Goal: Book appointment/travel/reservation

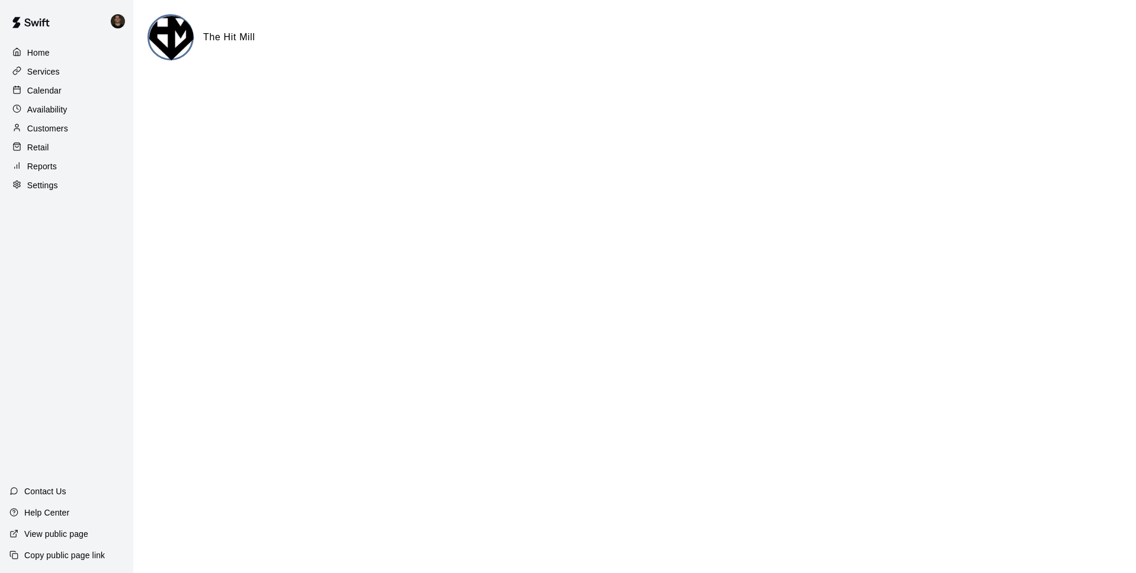
click at [50, 86] on p "Calendar" at bounding box center [44, 91] width 34 height 12
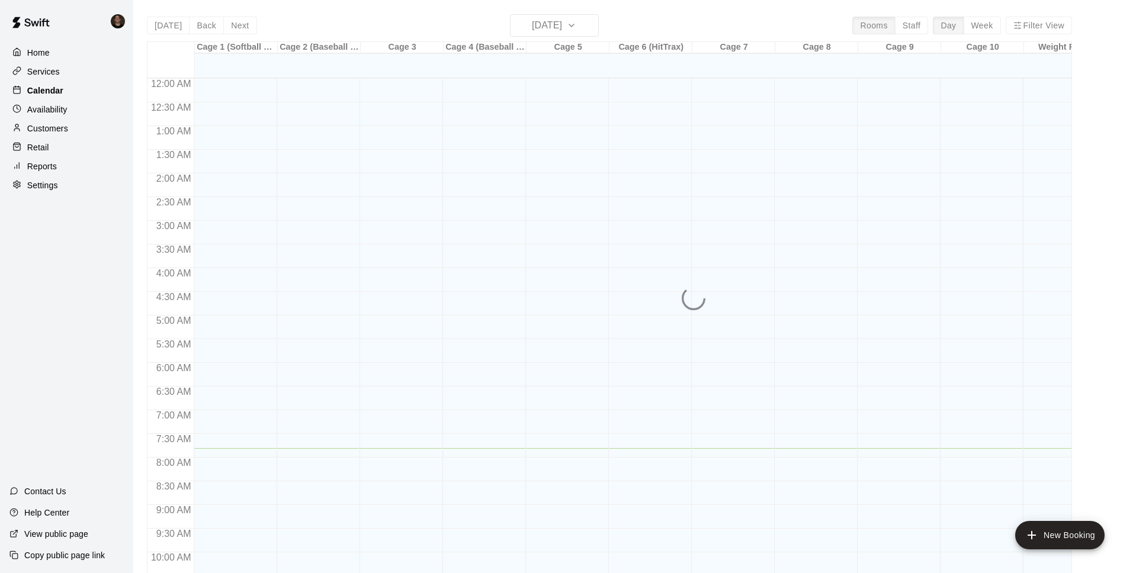
scroll to position [369, 0]
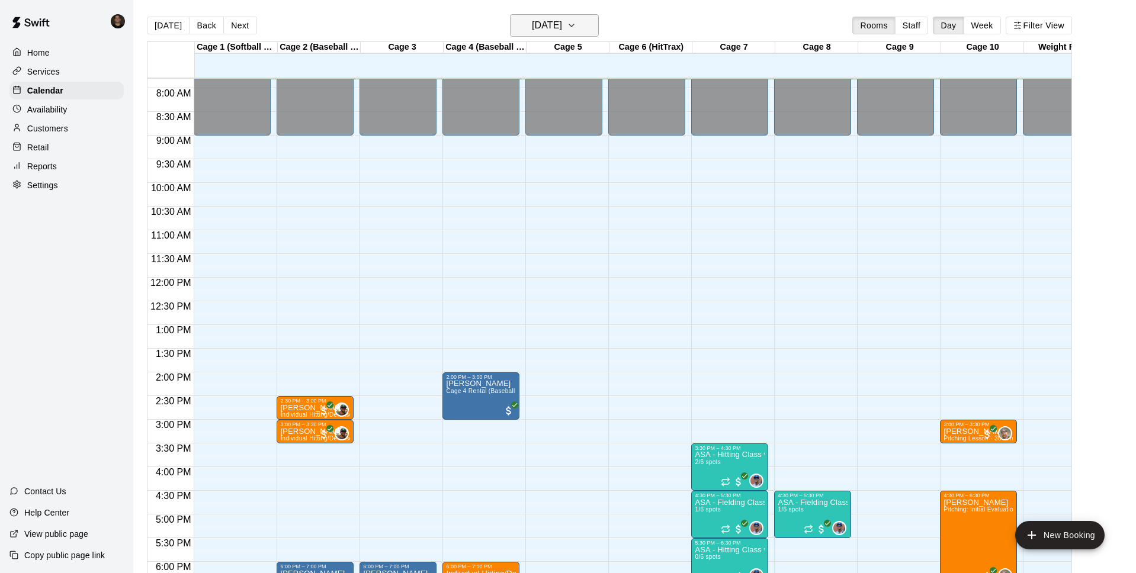
click at [535, 30] on h6 "[DATE]" at bounding box center [547, 25] width 30 height 17
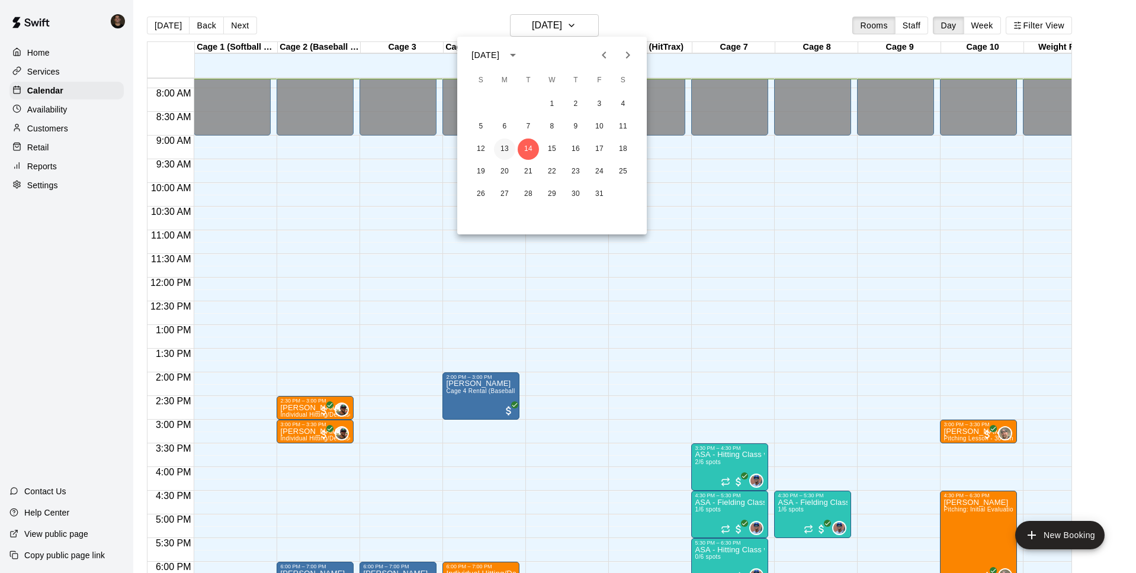
click at [502, 149] on button "13" at bounding box center [504, 149] width 21 height 21
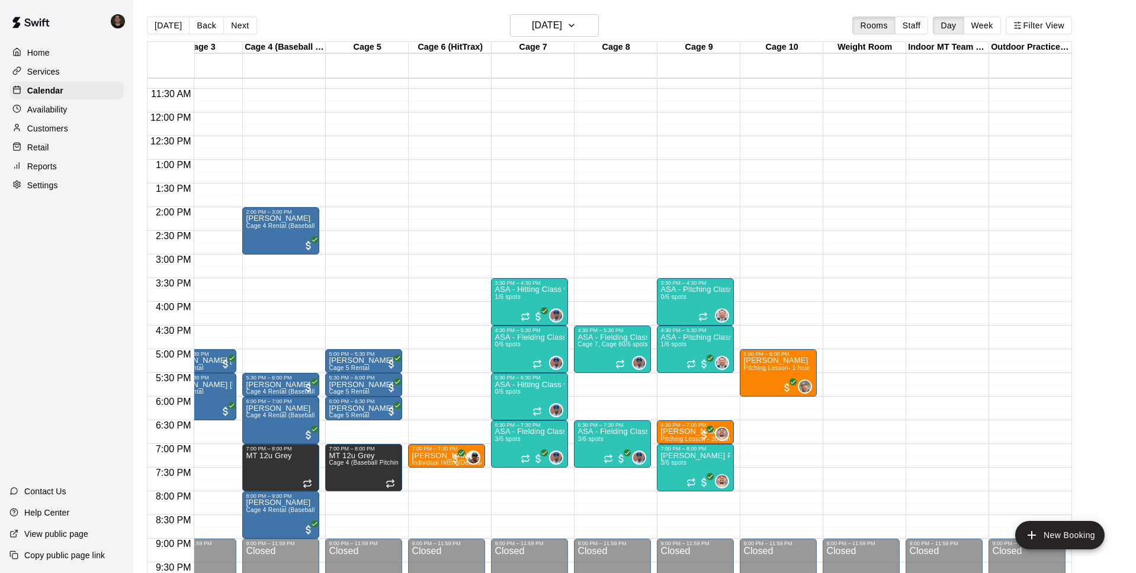
scroll to position [535, 201]
click at [1012, 401] on div "12:00 AM – 9:00 AM Closed 9:00 PM – 11:59 PM Closed" at bounding box center [1026, 112] width 77 height 1137
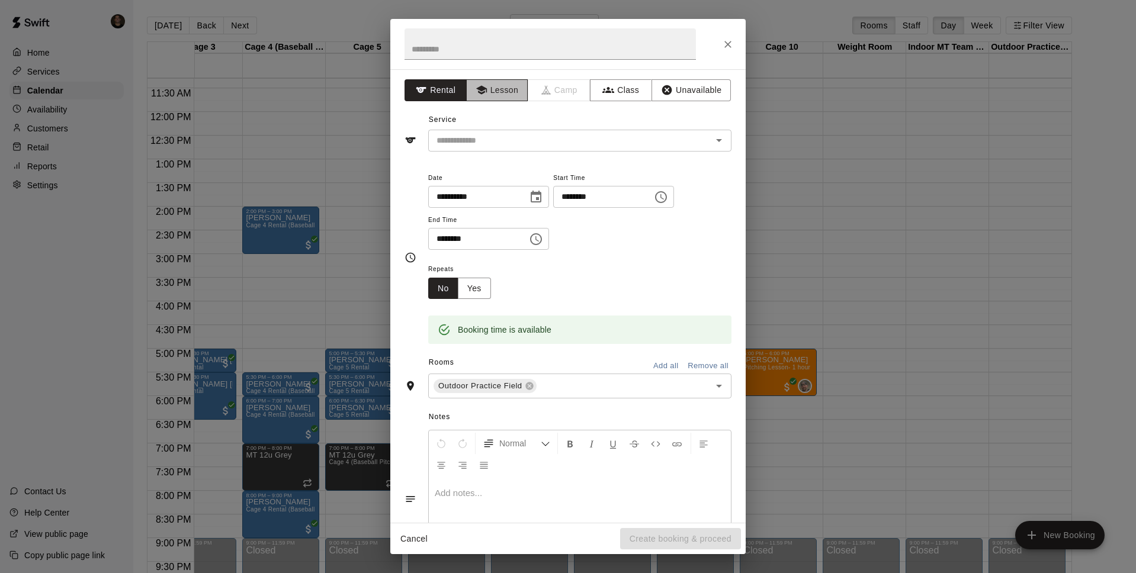
click at [507, 88] on button "Lesson" at bounding box center [497, 90] width 62 height 22
click at [543, 243] on icon "Choose time, selected time is 6:30 PM" at bounding box center [536, 239] width 14 height 14
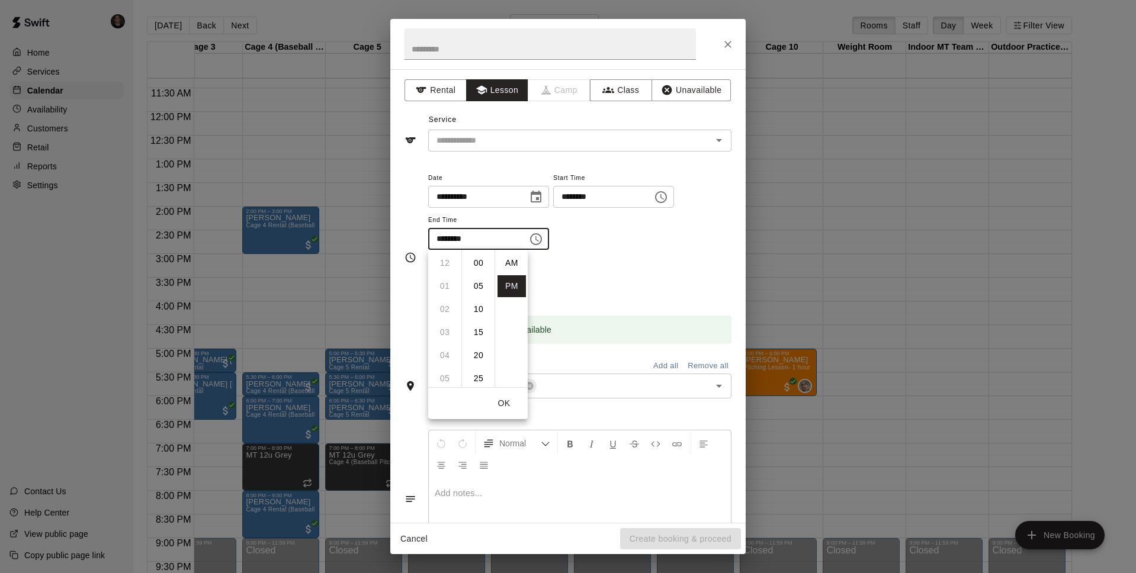
scroll to position [21, 0]
click at [447, 289] on li "07" at bounding box center [444, 286] width 28 height 22
click at [477, 268] on li "00" at bounding box center [478, 263] width 28 height 22
type input "********"
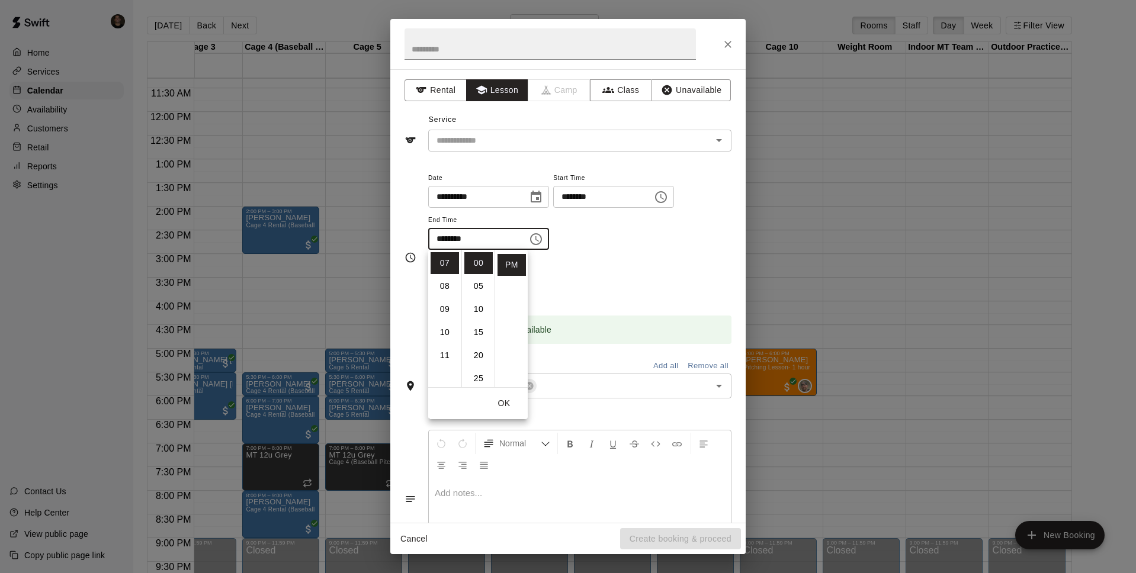
click at [501, 400] on button "OK" at bounding box center [504, 404] width 38 height 22
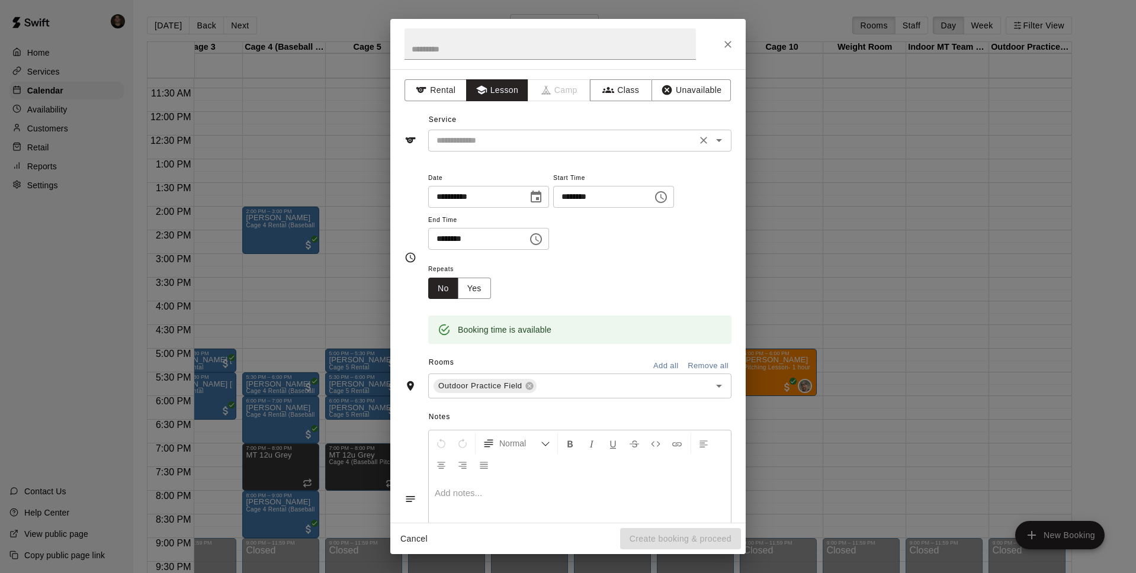
click at [513, 141] on input "text" at bounding box center [562, 140] width 261 height 15
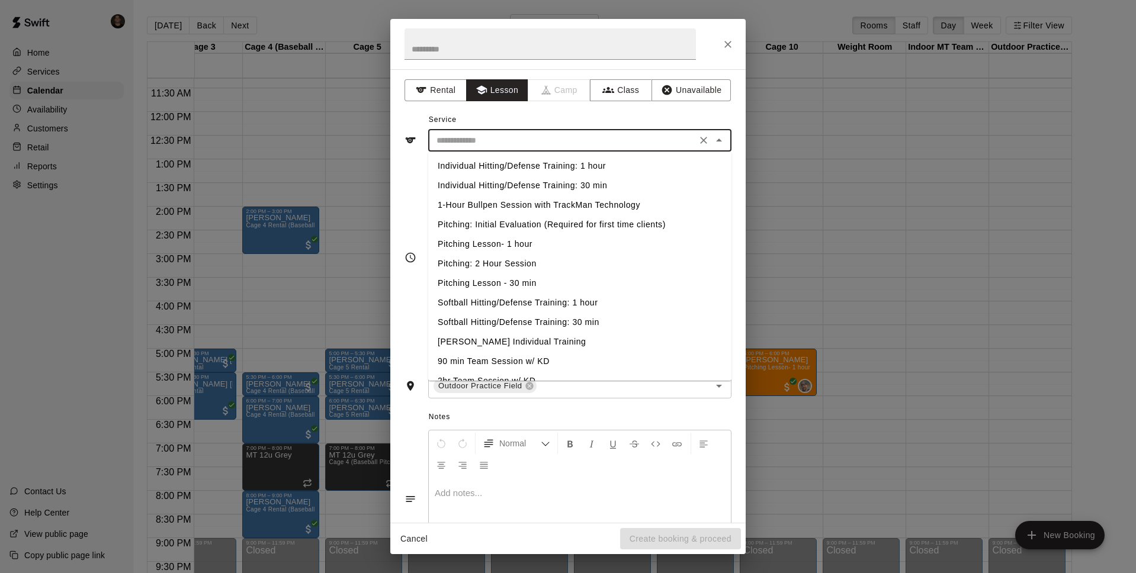
click at [510, 167] on li "Individual Hitting/Defense Training: 1 hour" at bounding box center [579, 166] width 303 height 20
type input "**********"
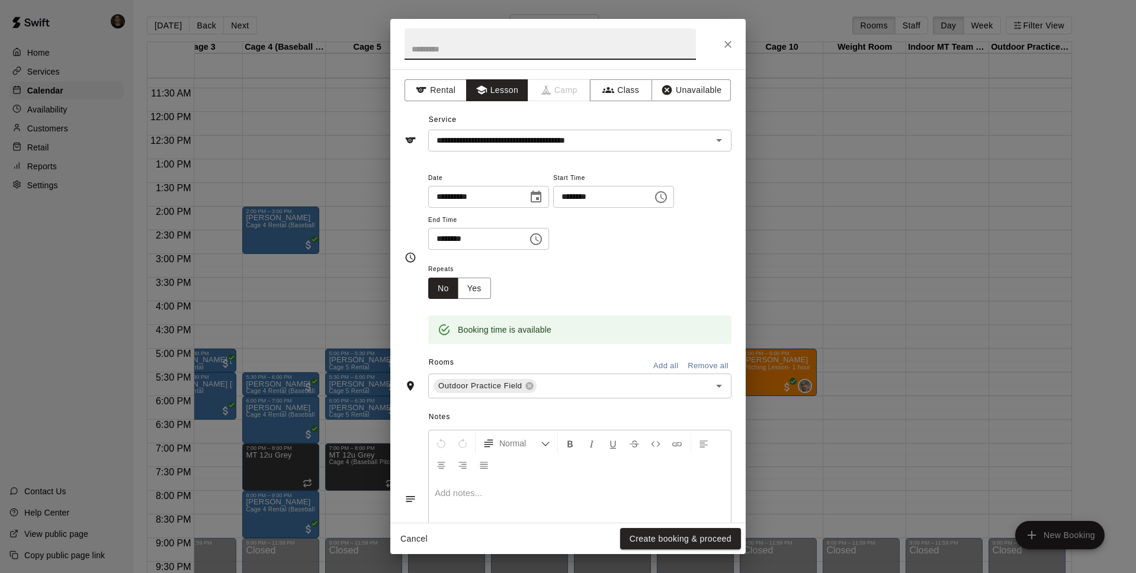
click at [526, 53] on input "text" at bounding box center [549, 43] width 291 height 31
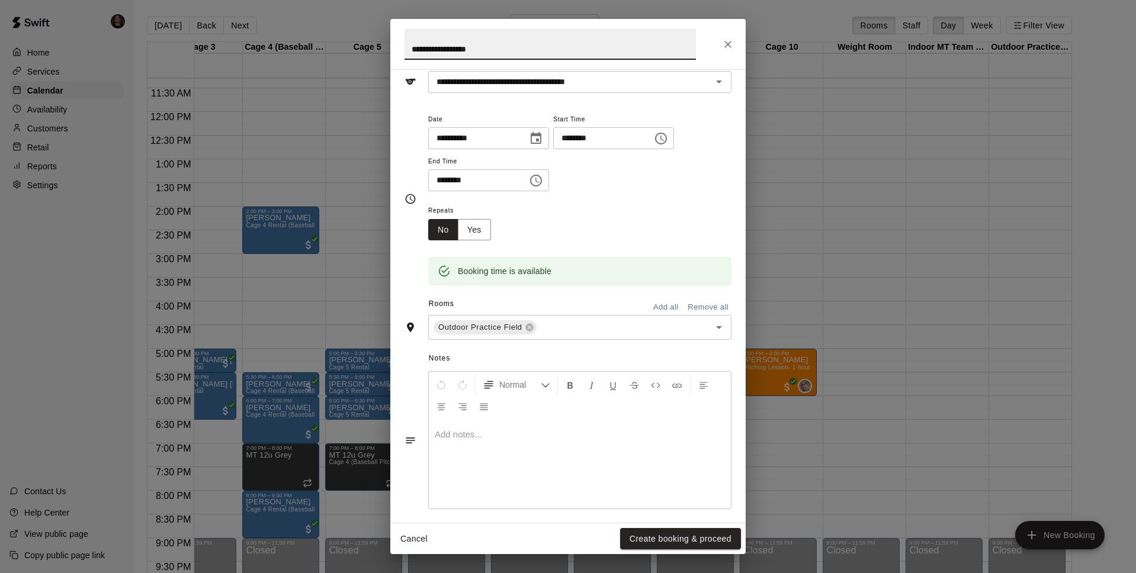
scroll to position [67, 0]
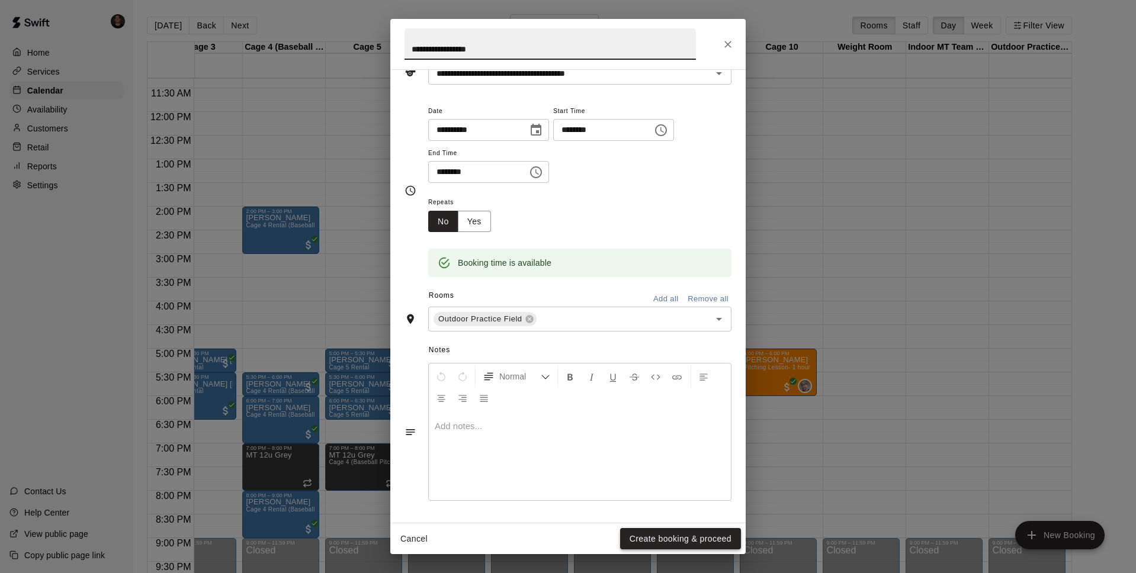
type input "**********"
click at [645, 539] on button "Create booking & proceed" at bounding box center [680, 539] width 121 height 22
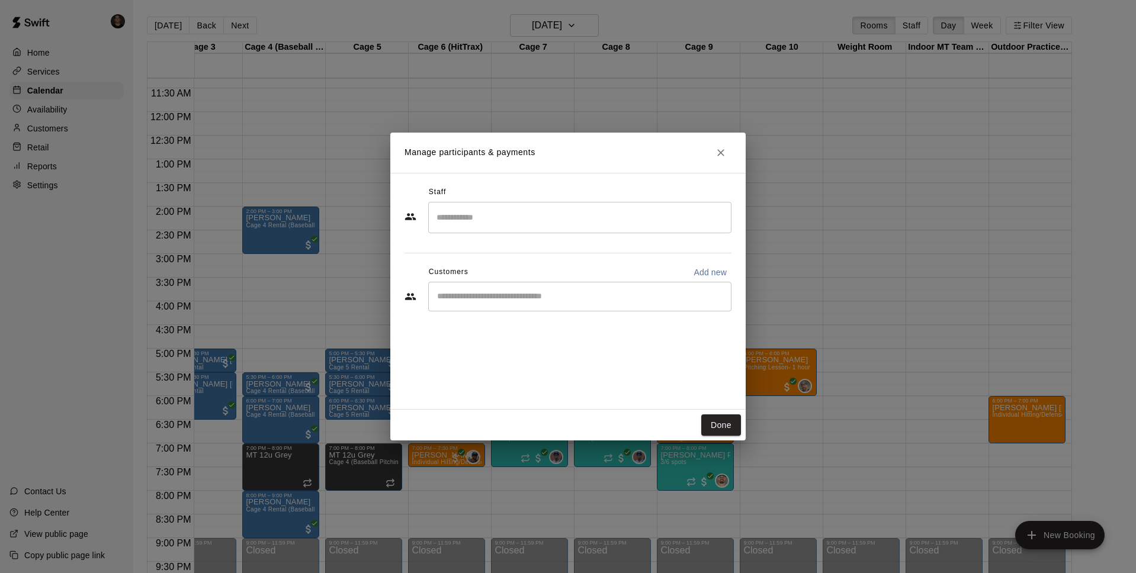
click at [519, 214] on input "Search staff" at bounding box center [579, 217] width 292 height 21
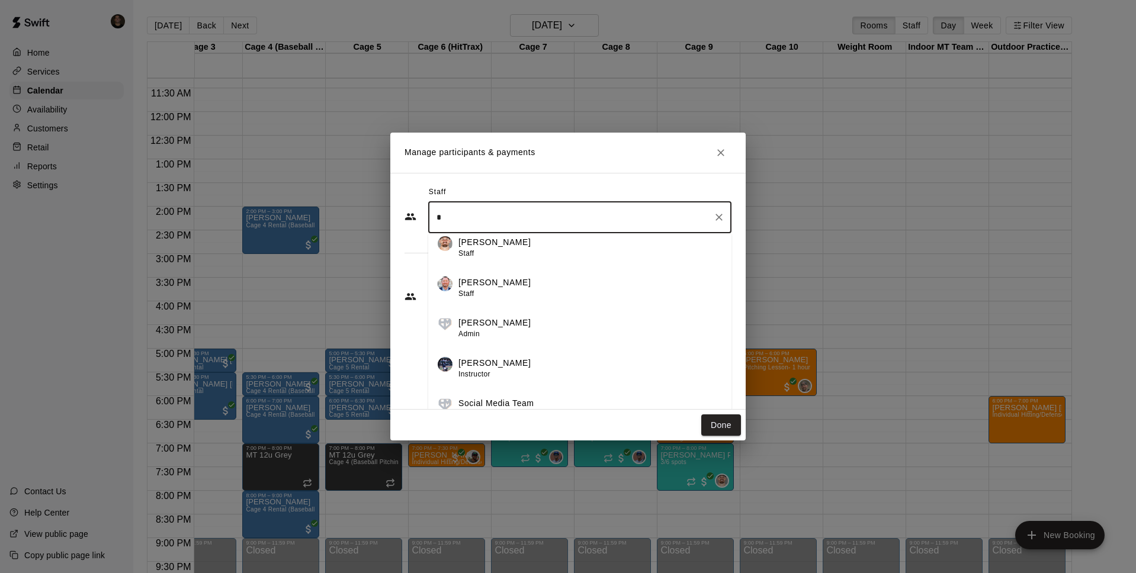
scroll to position [0, 0]
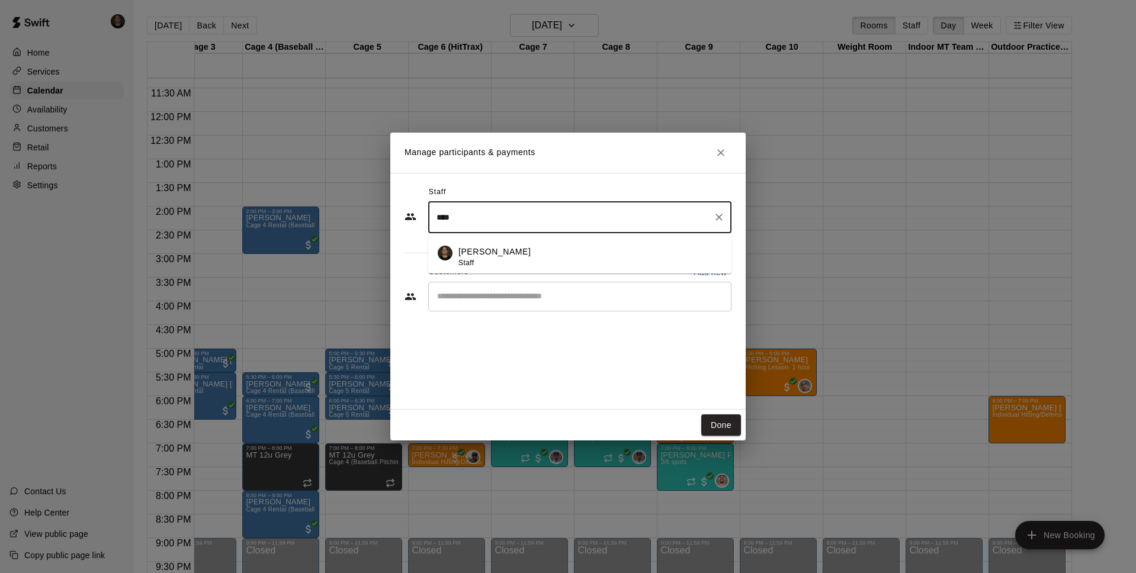
click at [463, 250] on p "[PERSON_NAME]" at bounding box center [494, 252] width 72 height 12
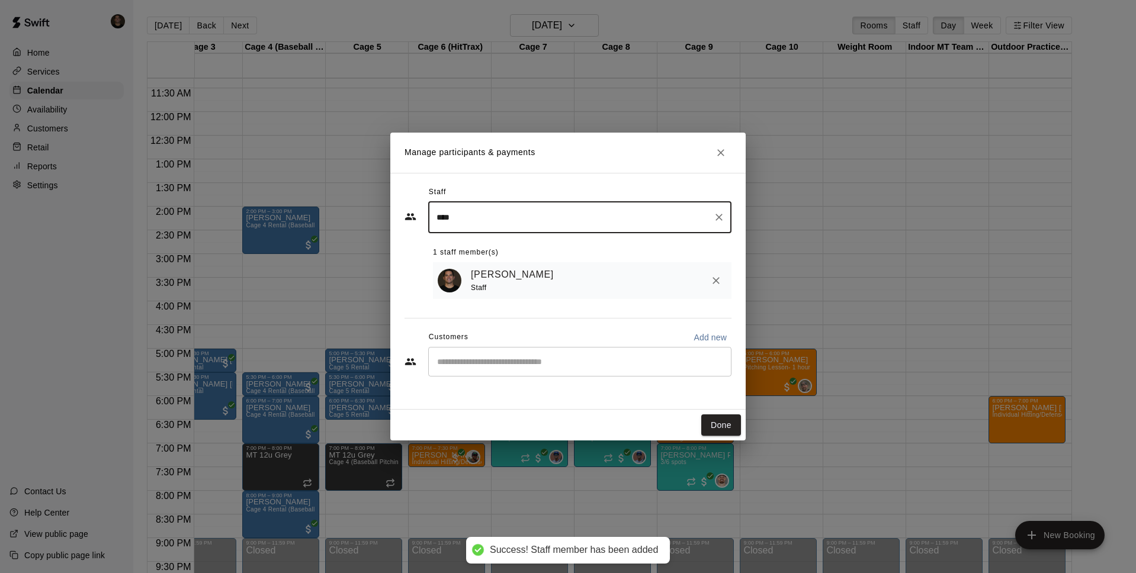
type input "****"
click at [453, 357] on input "Start typing to search customers..." at bounding box center [579, 362] width 292 height 12
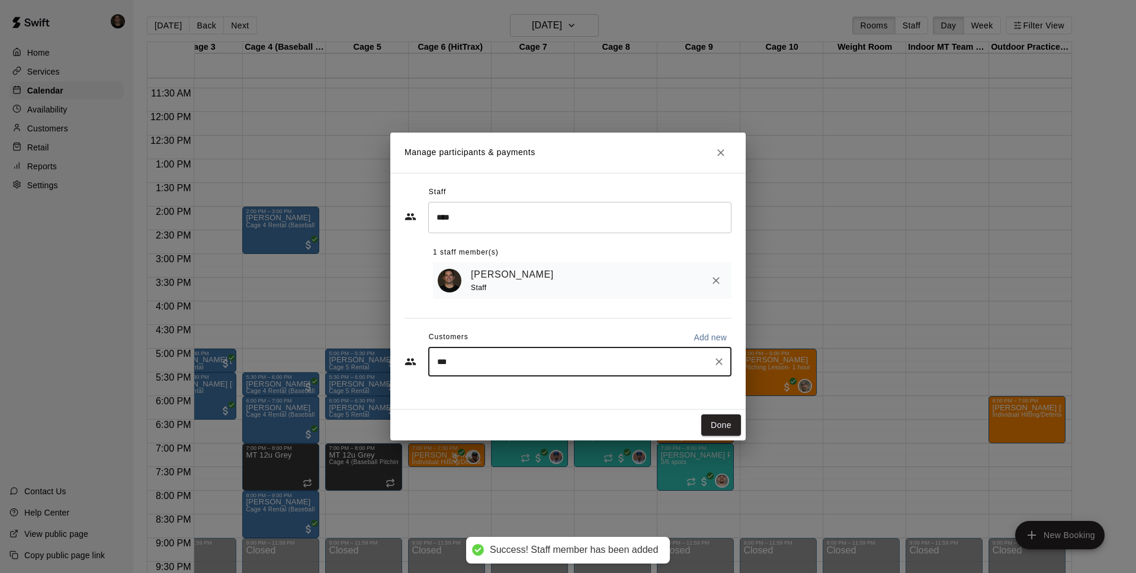
type input "****"
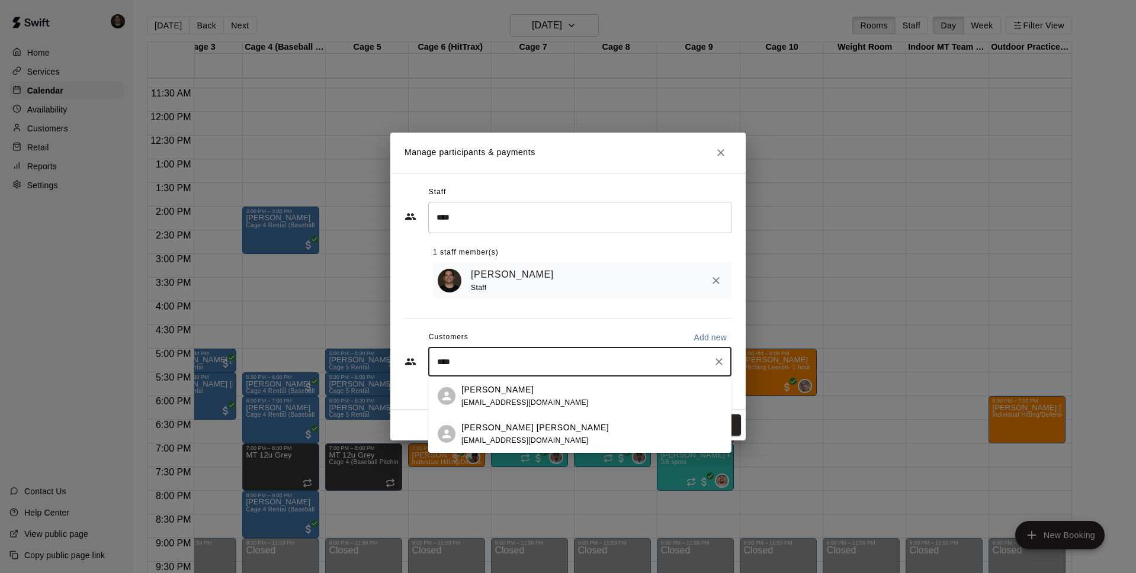
click at [498, 384] on p "[PERSON_NAME]" at bounding box center [497, 390] width 72 height 12
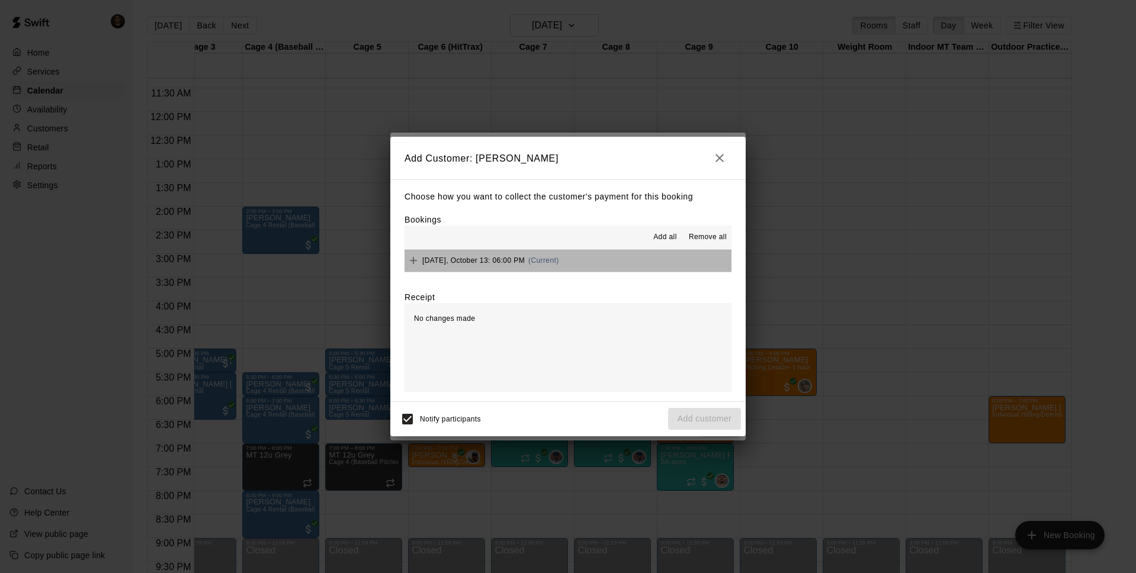
click at [490, 260] on span "[DATE], October 13: 06:00 PM" at bounding box center [473, 260] width 102 height 8
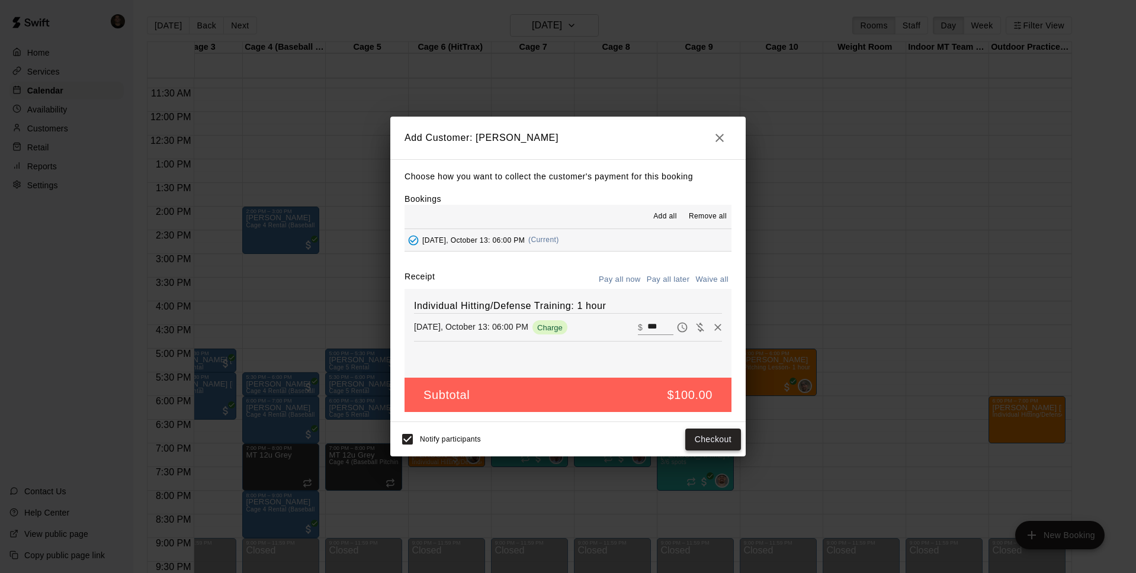
click at [707, 440] on button "Checkout" at bounding box center [713, 440] width 56 height 22
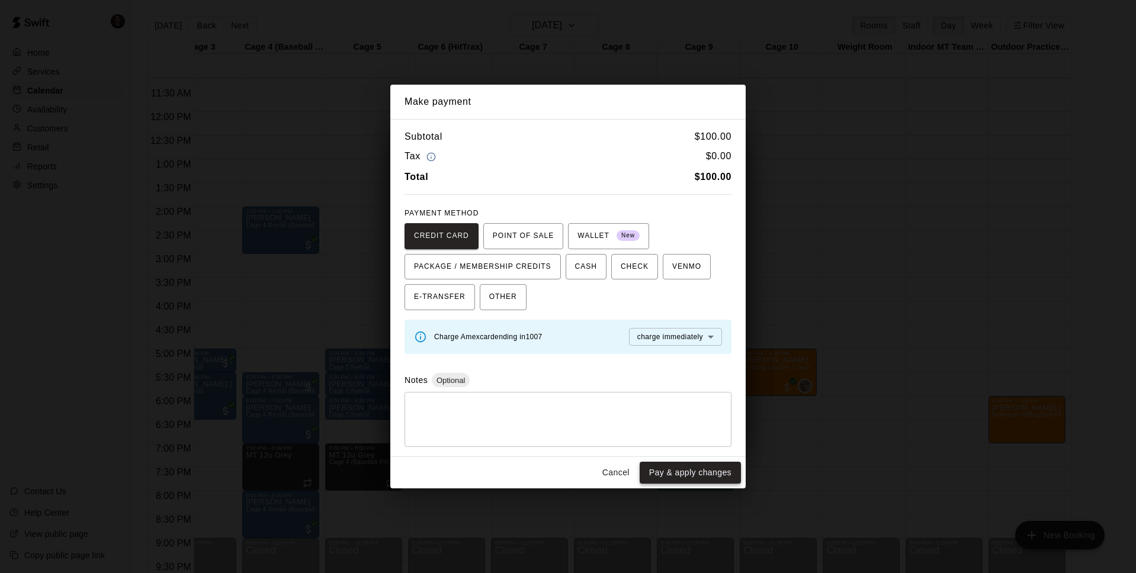
click at [682, 465] on button "Pay & apply changes" at bounding box center [689, 473] width 101 height 22
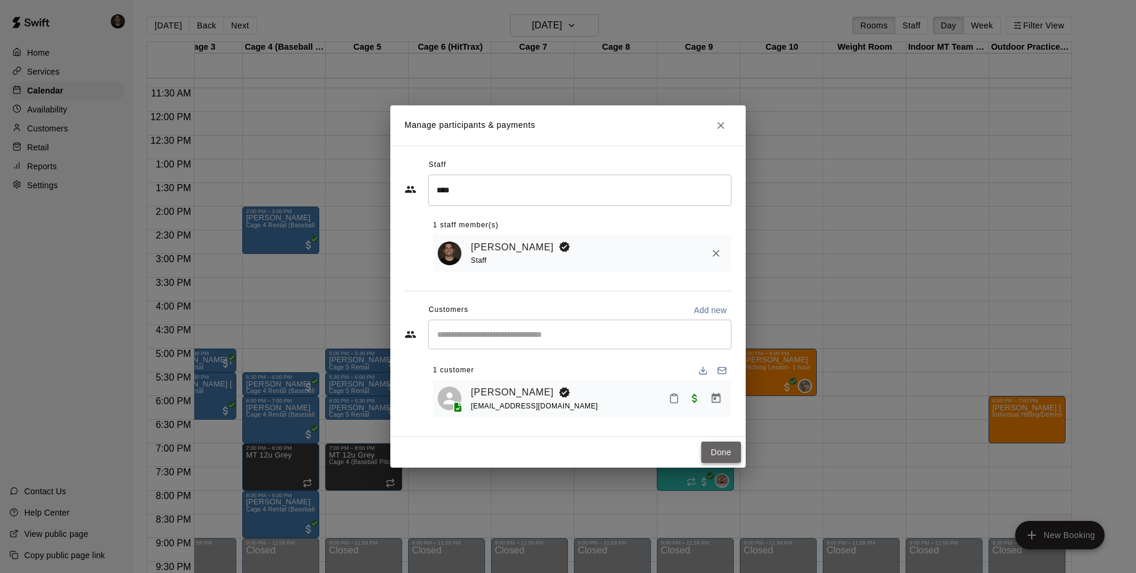
click at [705, 448] on button "Done" at bounding box center [721, 453] width 40 height 22
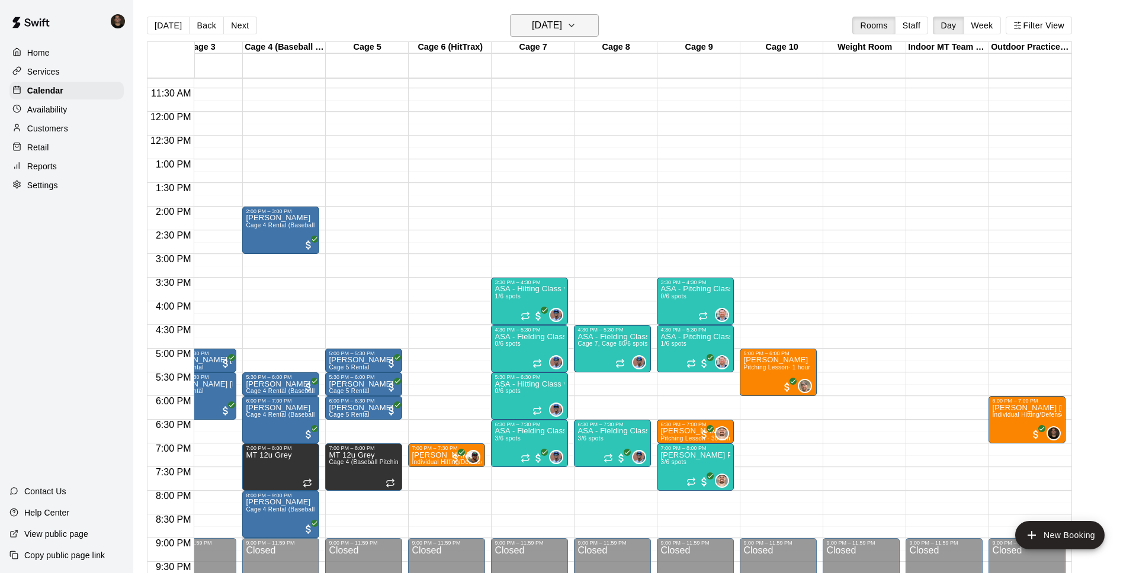
click at [562, 22] on h6 "[DATE]" at bounding box center [547, 25] width 30 height 17
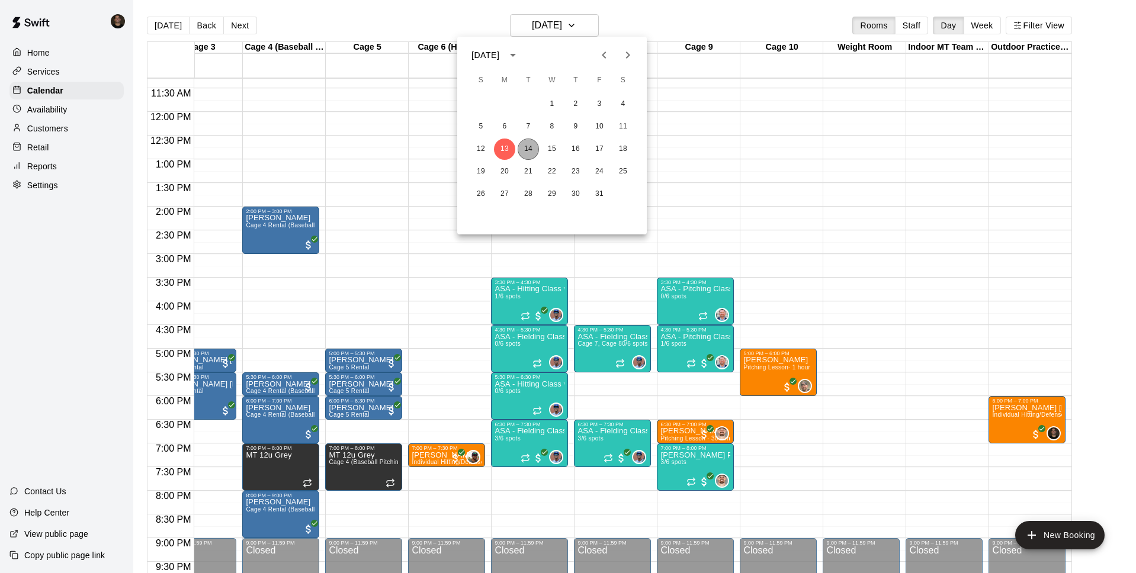
click at [532, 149] on button "14" at bounding box center [527, 149] width 21 height 21
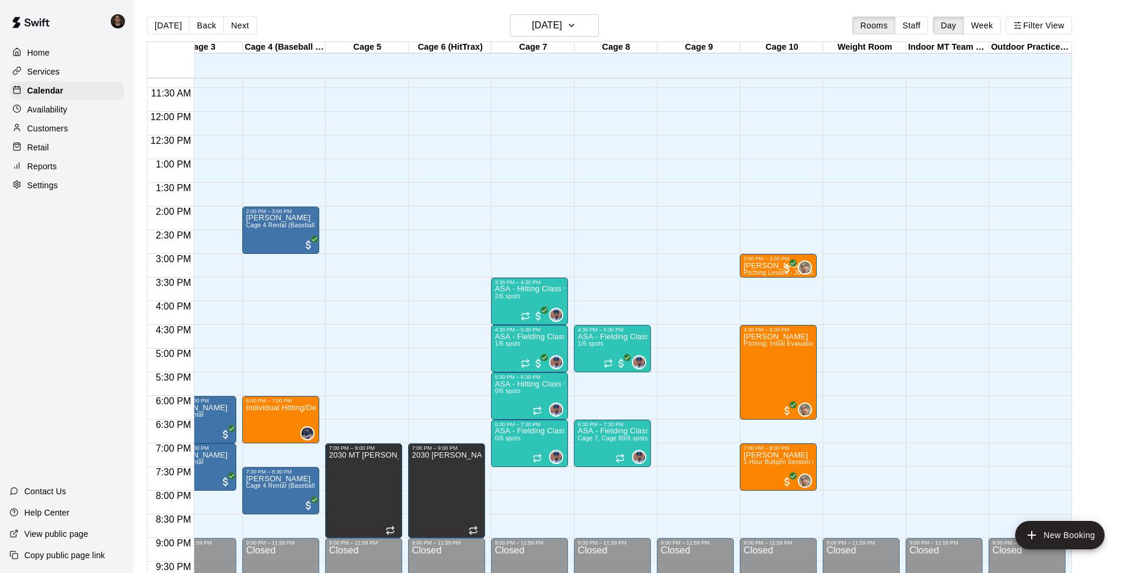
click at [1002, 283] on div "12:00 AM – 9:00 AM Closed 9:00 PM – 11:59 PM Closed" at bounding box center [1026, 112] width 77 height 1137
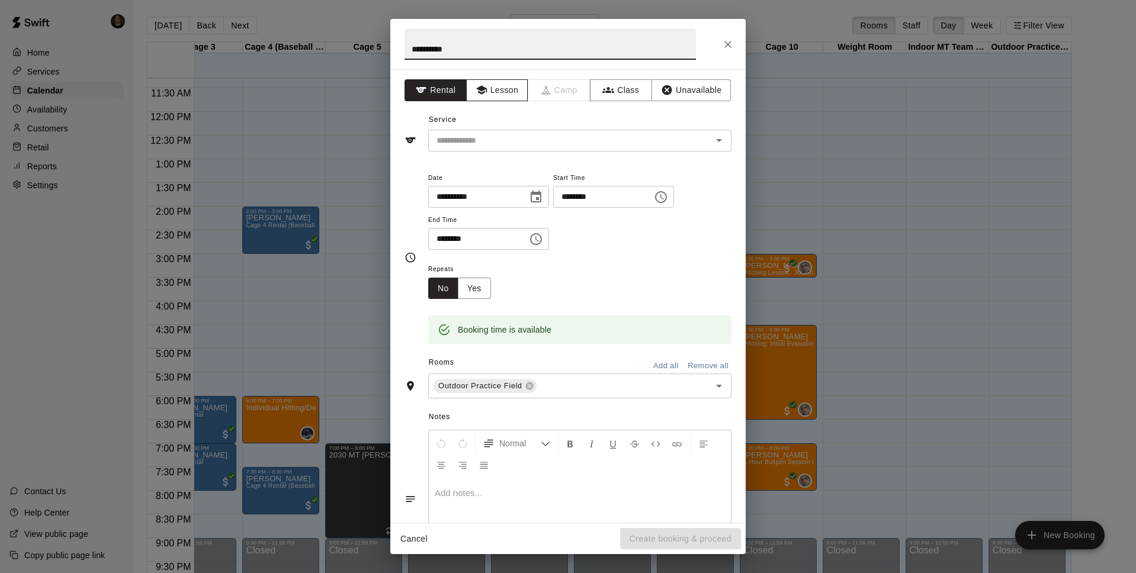
type input "**********"
click at [500, 95] on button "Lesson" at bounding box center [497, 90] width 62 height 22
click at [478, 146] on input "text" at bounding box center [562, 140] width 261 height 15
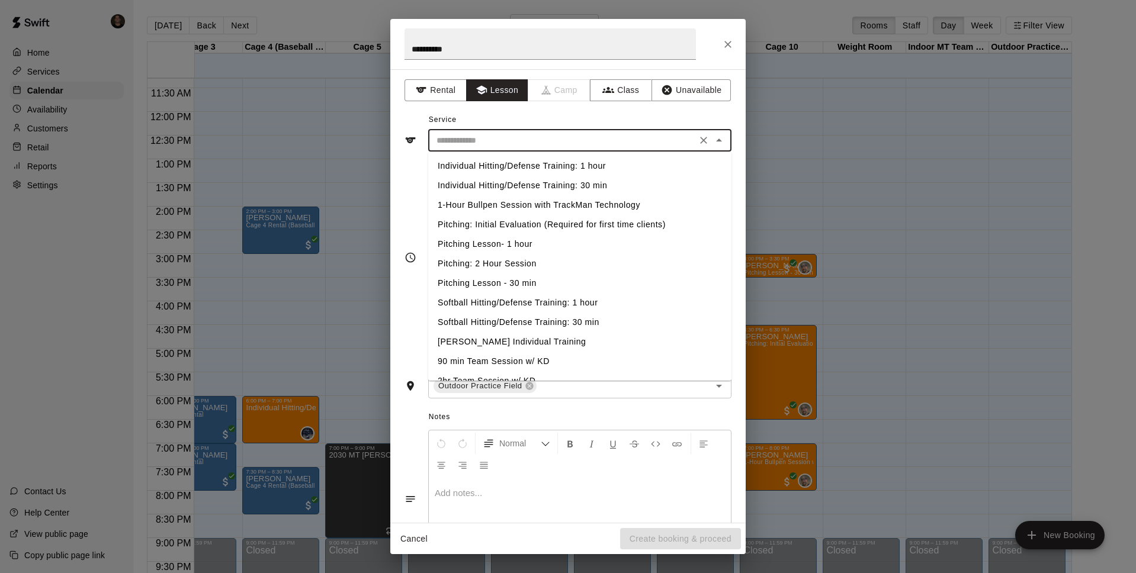
click at [498, 187] on li "Individual Hitting/Defense Training: 30 min" at bounding box center [579, 186] width 303 height 20
type input "**********"
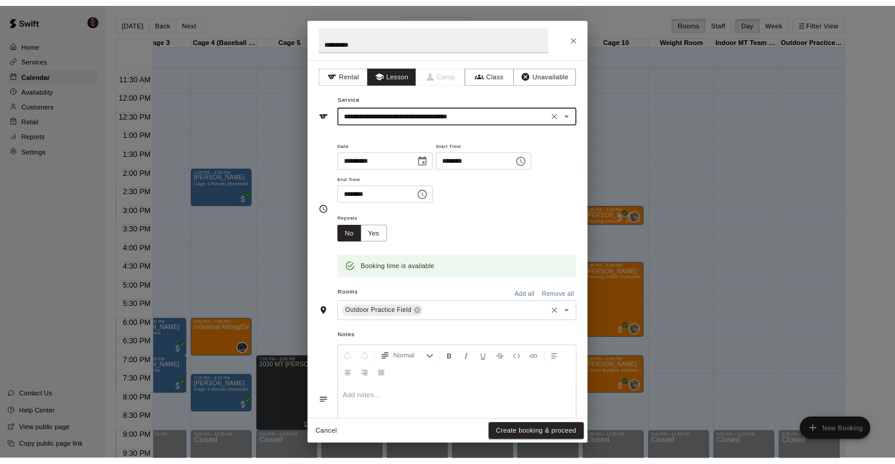
scroll to position [67, 0]
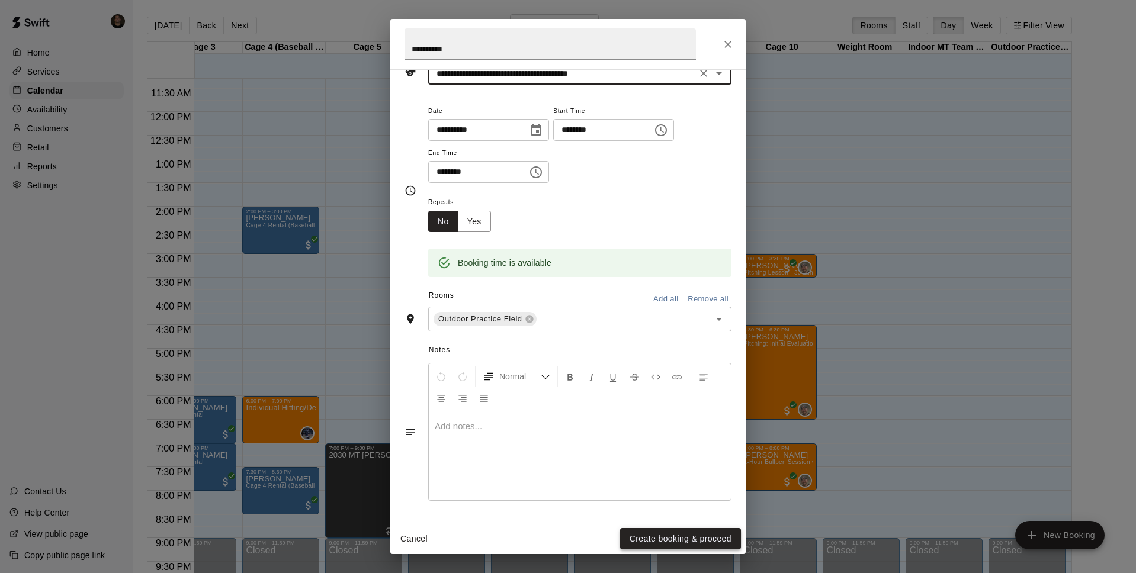
click at [655, 538] on button "Create booking & proceed" at bounding box center [680, 539] width 121 height 22
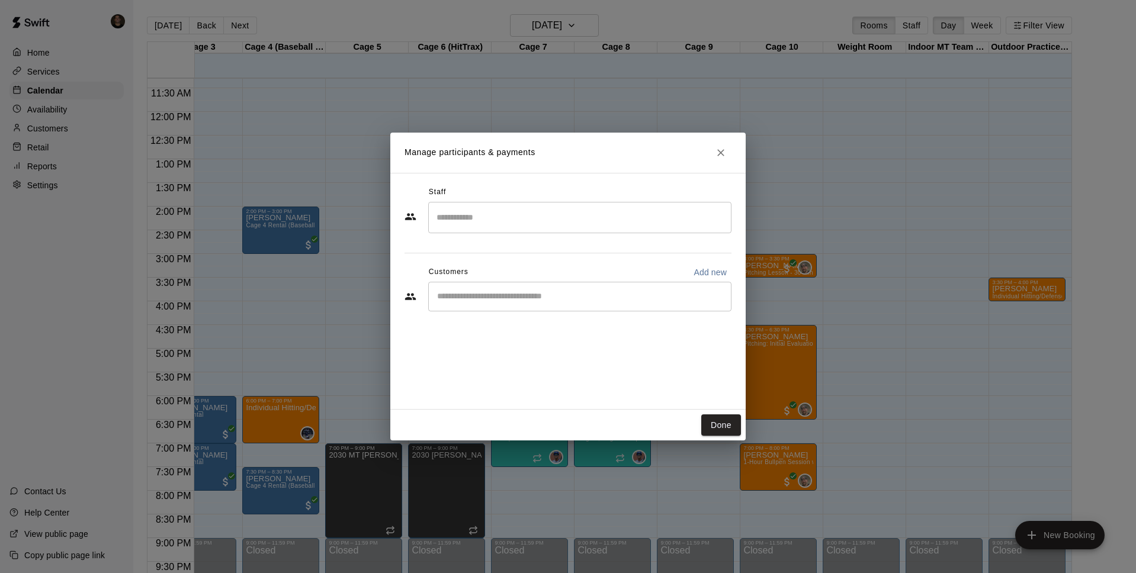
click at [496, 221] on input "Search staff" at bounding box center [579, 217] width 292 height 21
type input "*"
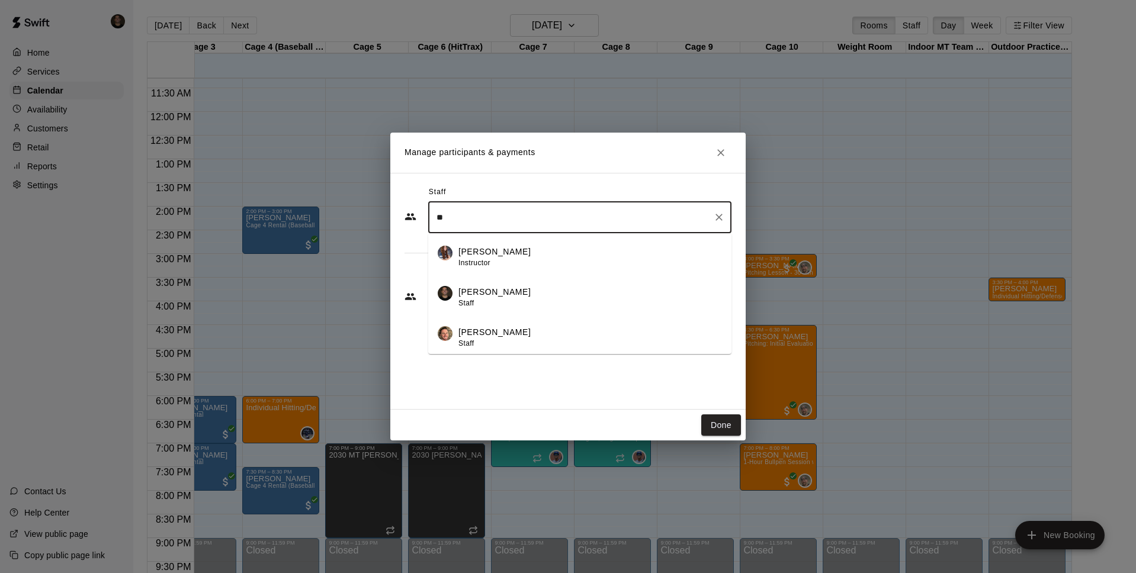
type input "*"
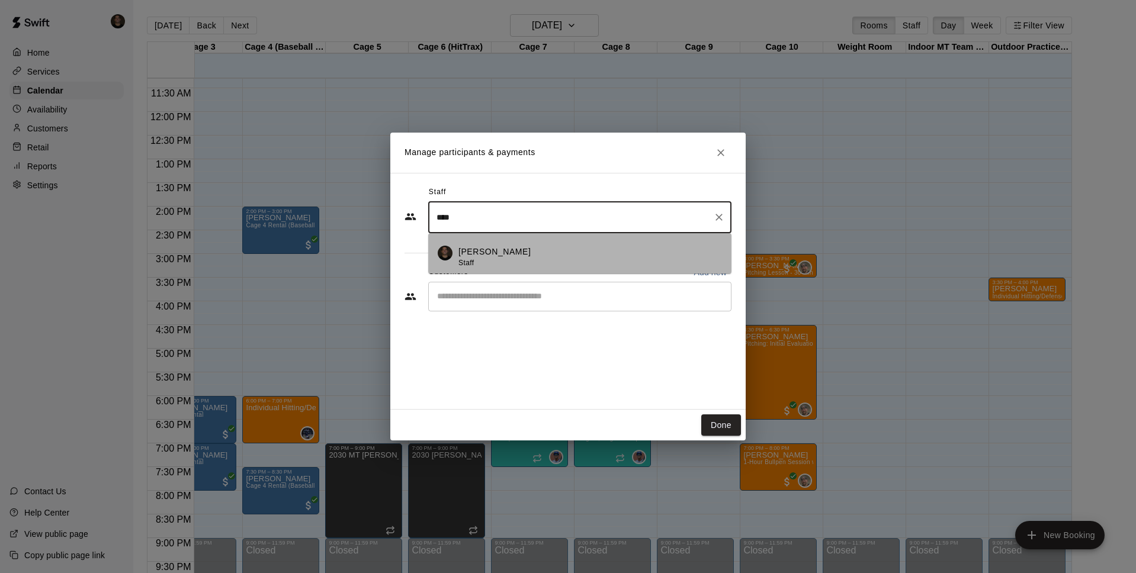
click at [487, 242] on li "[PERSON_NAME] Staff" at bounding box center [579, 253] width 303 height 40
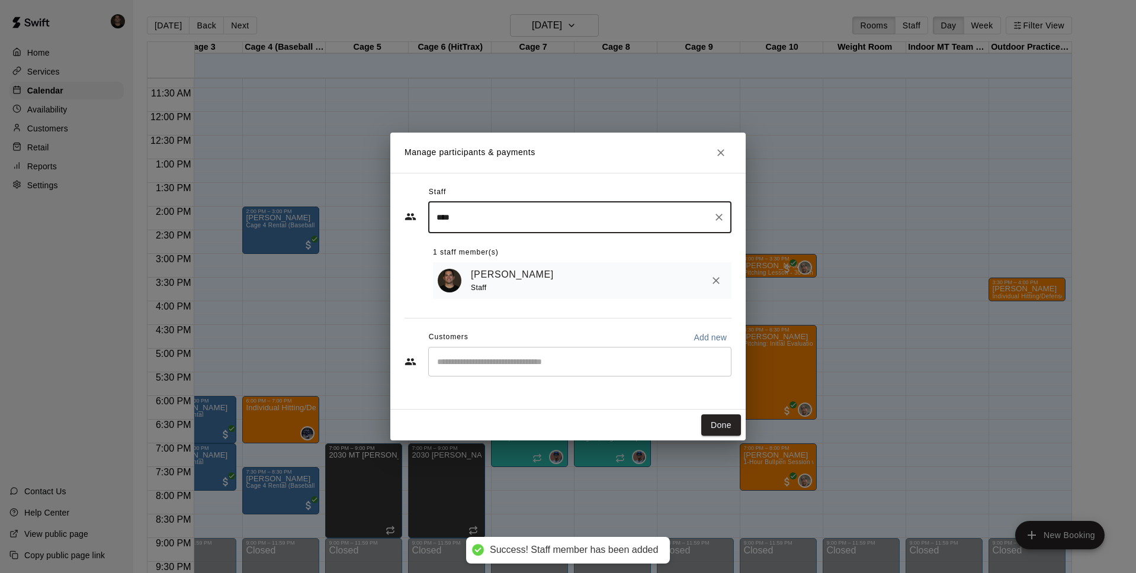
click at [461, 369] on div "​" at bounding box center [579, 362] width 303 height 30
type input "****"
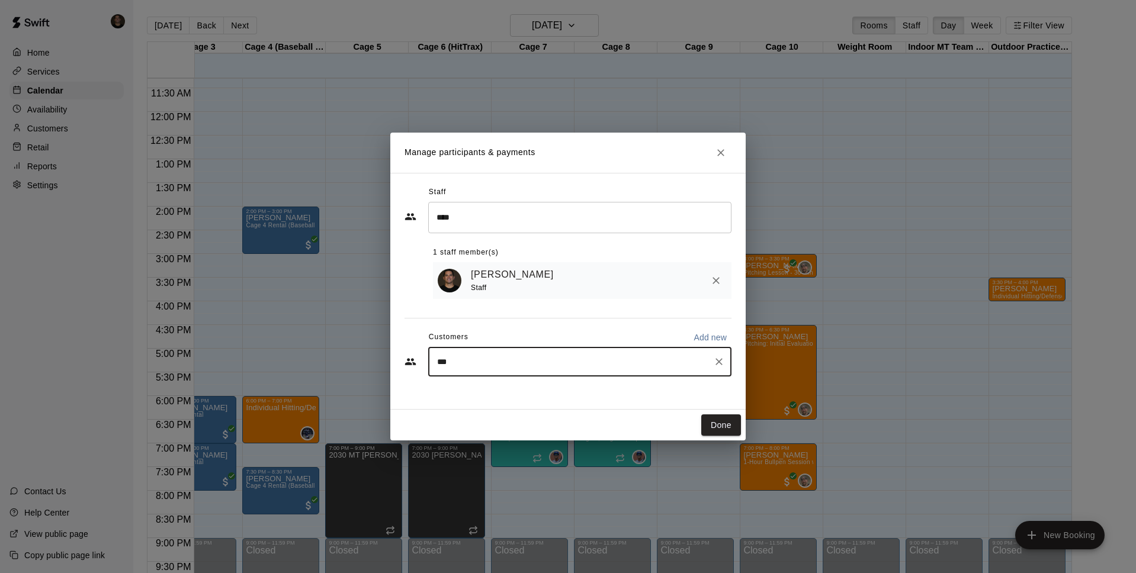
type input "****"
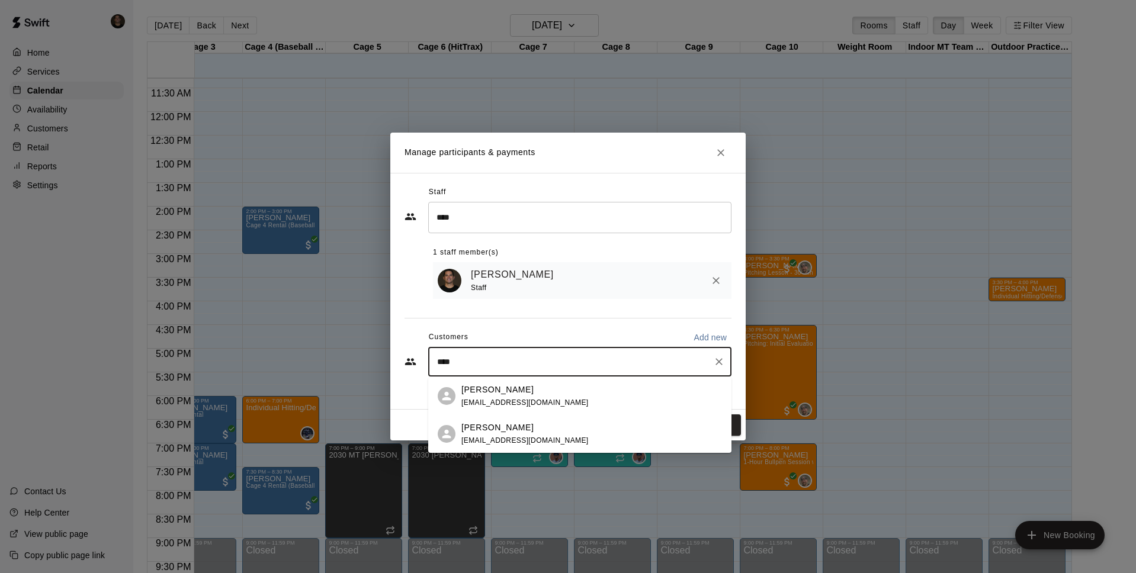
click at [507, 399] on span "[EMAIL_ADDRESS][DOMAIN_NAME]" at bounding box center [524, 402] width 127 height 8
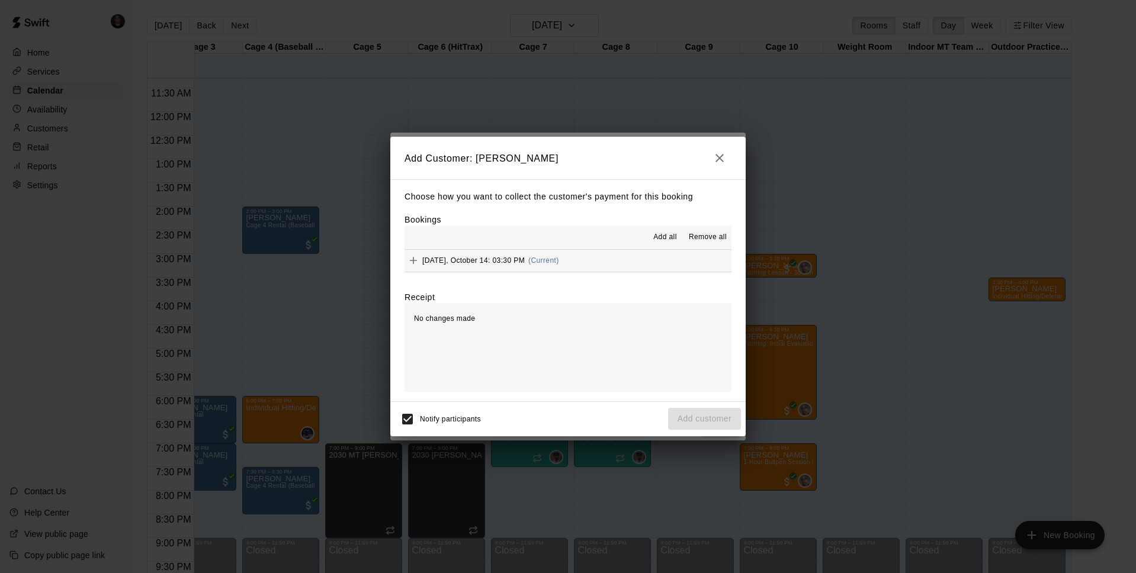
click at [563, 265] on button "[DATE], October 14: 03:30 PM (Current)" at bounding box center [567, 261] width 327 height 22
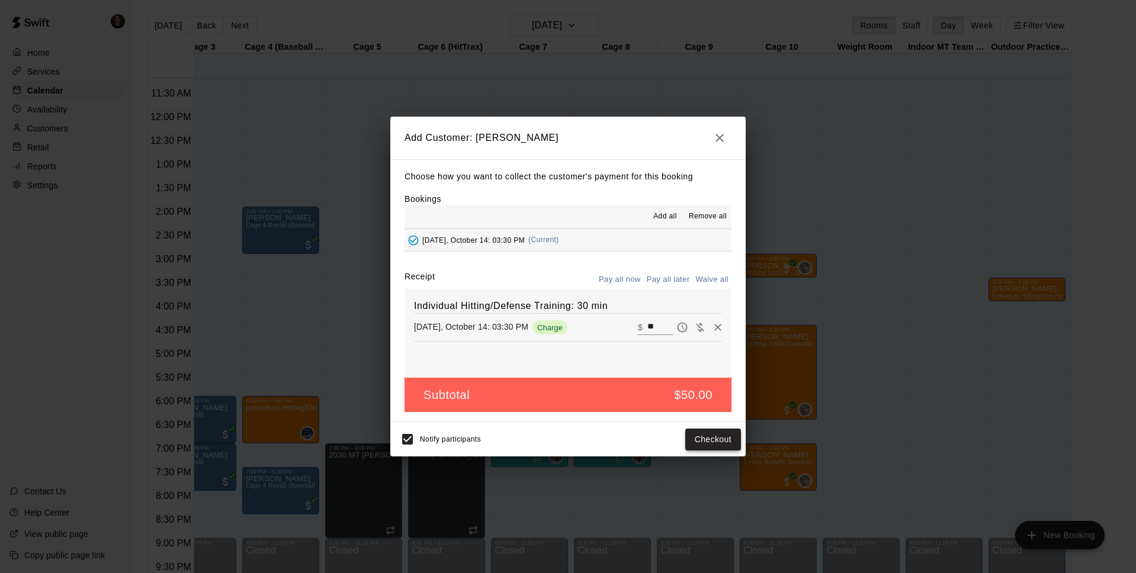
click at [708, 436] on button "Checkout" at bounding box center [713, 440] width 56 height 22
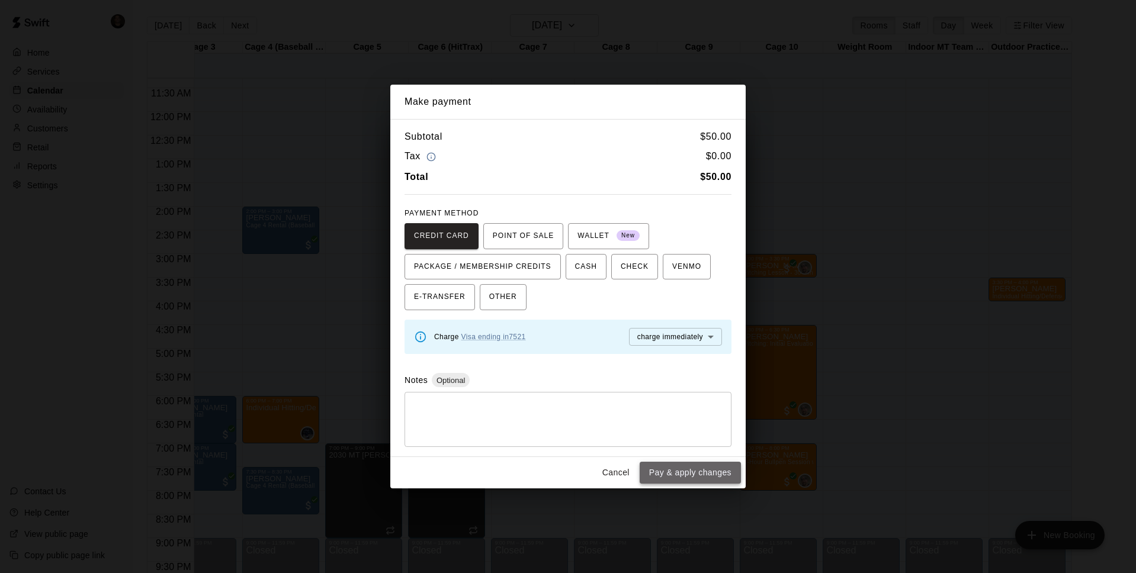
click at [694, 468] on button "Pay & apply changes" at bounding box center [689, 473] width 101 height 22
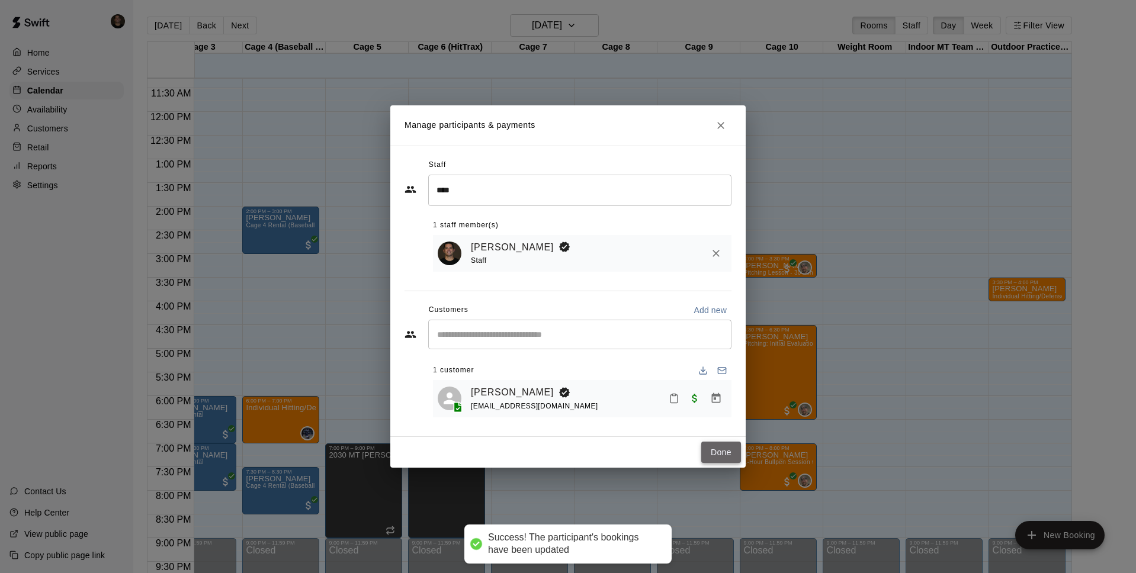
click at [718, 454] on button "Done" at bounding box center [721, 453] width 40 height 22
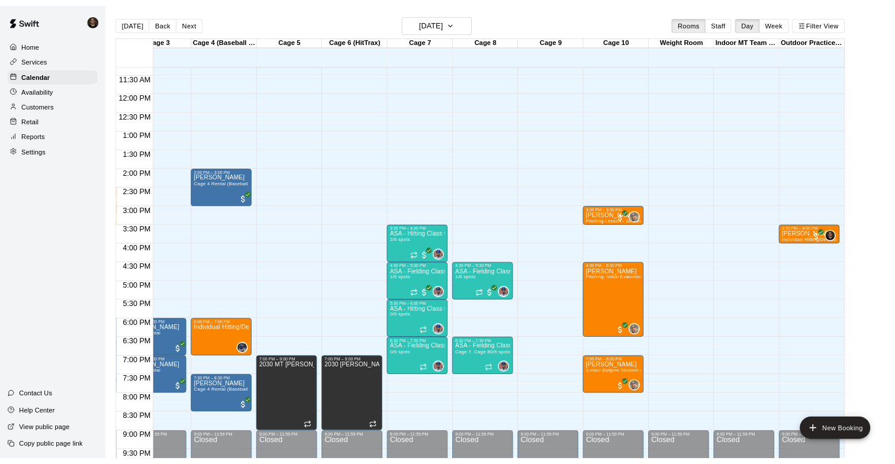
scroll to position [535, 201]
